Goal: Information Seeking & Learning: Stay updated

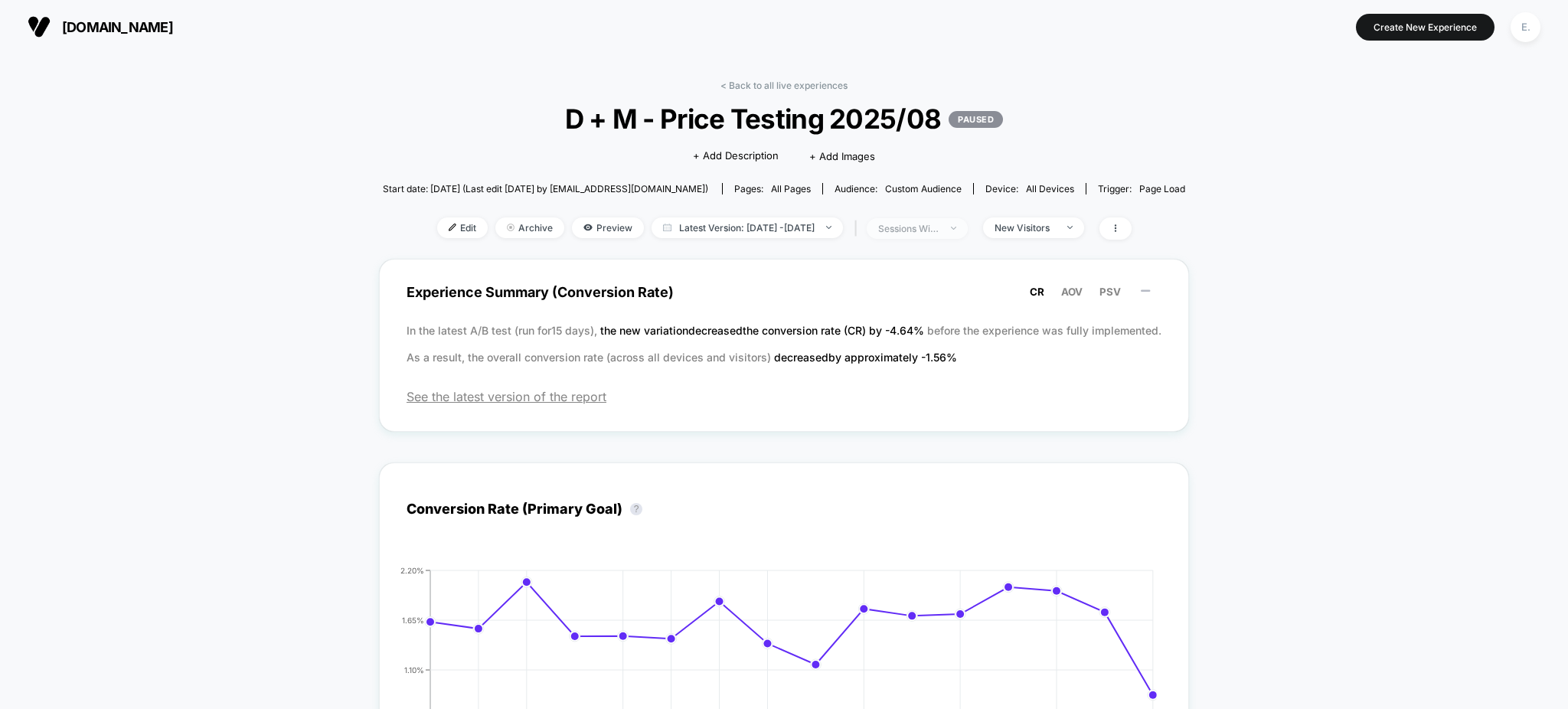
click at [939, 226] on div "sessions with impression" at bounding box center [908, 228] width 61 height 11
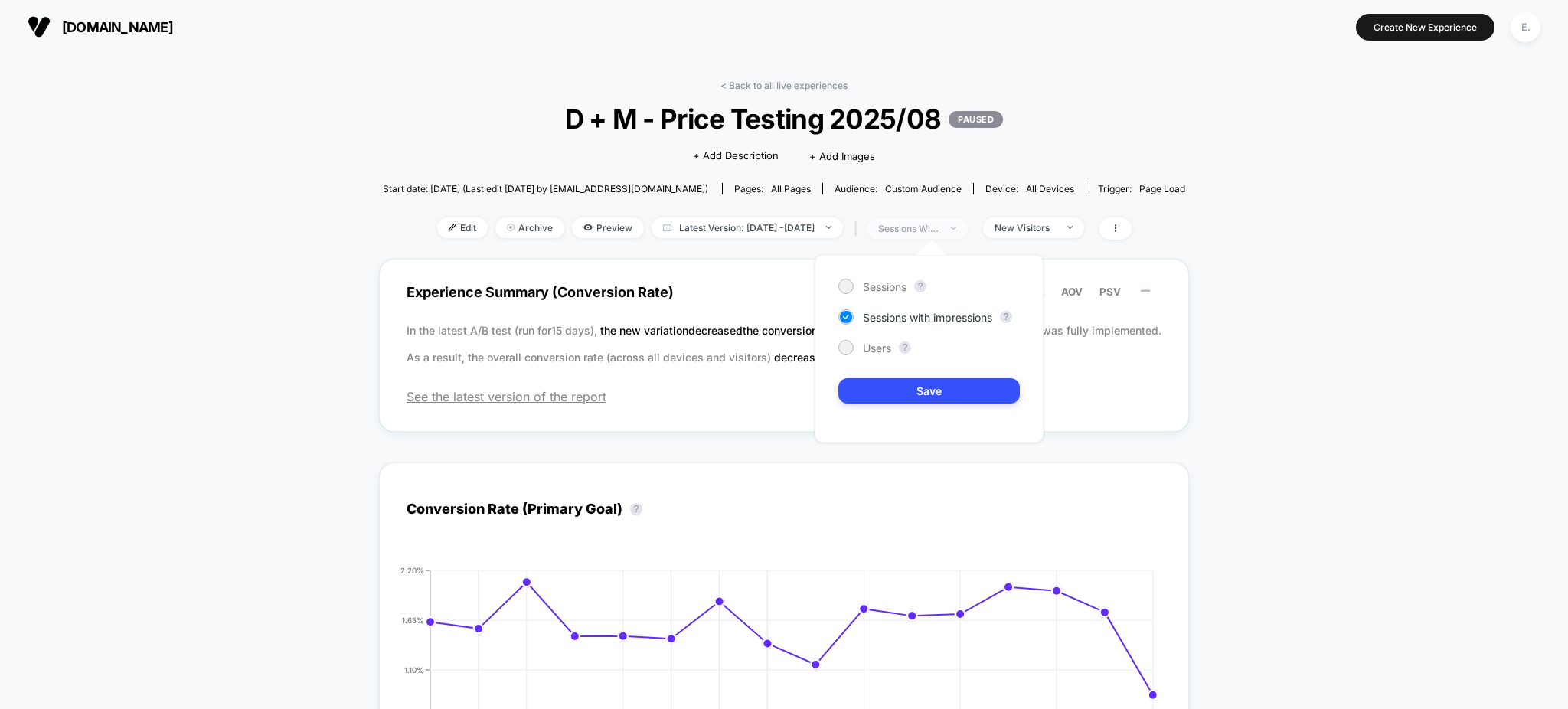
click at [939, 226] on div "sessions with impression" at bounding box center [908, 228] width 61 height 11
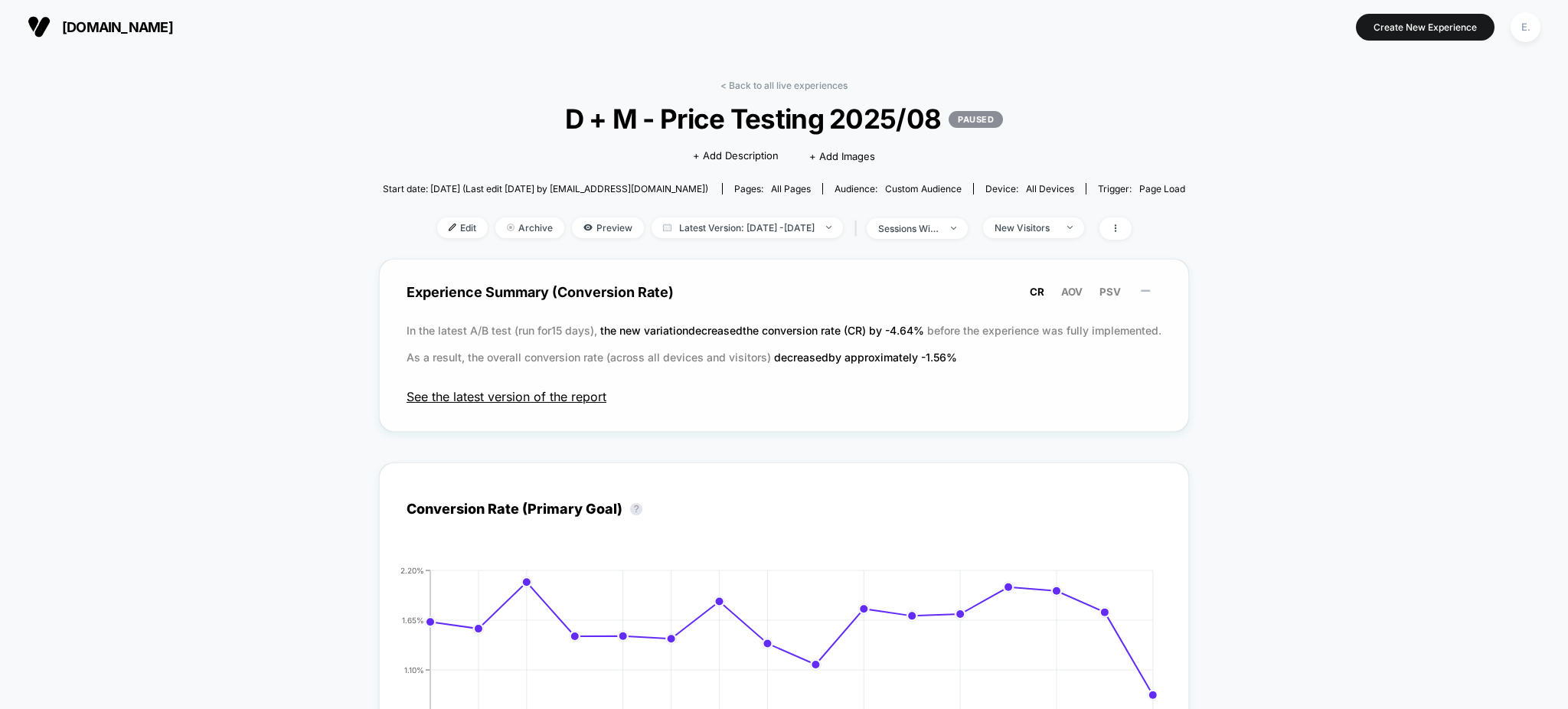
click at [545, 403] on span "See the latest version of the report" at bounding box center [784, 396] width 755 height 16
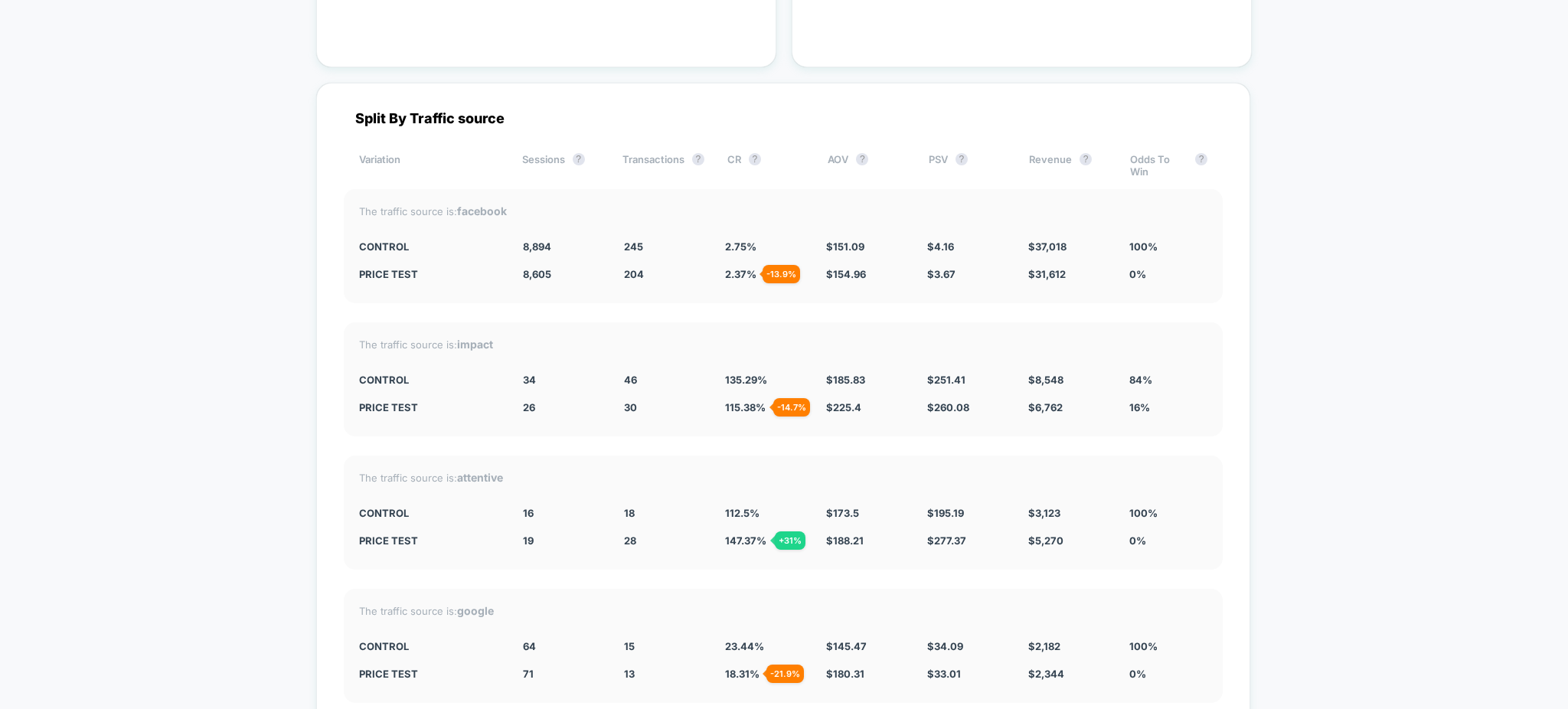
scroll to position [3777, 0]
